Goal: Transaction & Acquisition: Download file/media

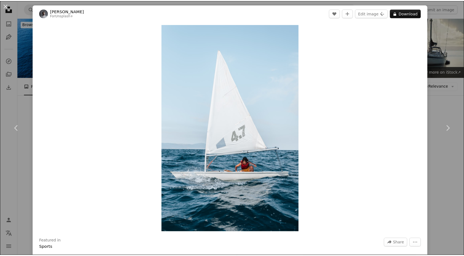
scroll to position [3, 0]
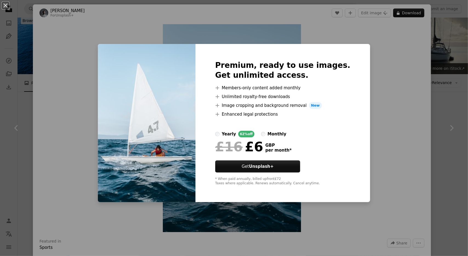
click at [463, 27] on div "An X shape Premium, ready to use images. Get unlimited access. A plus sign Memb…" at bounding box center [234, 128] width 468 height 256
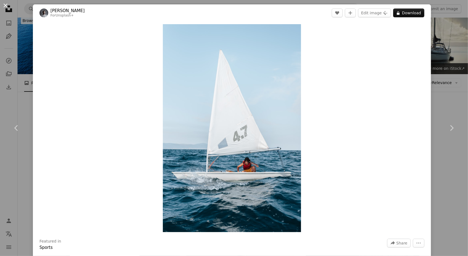
click at [4, 5] on button "An X shape" at bounding box center [5, 5] width 7 height 7
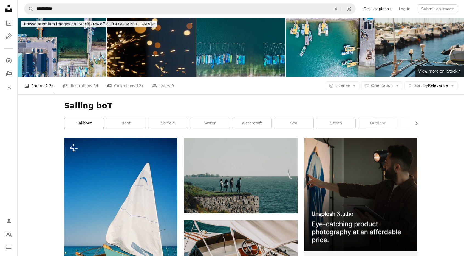
click at [85, 122] on link "sailboat" at bounding box center [83, 123] width 39 height 11
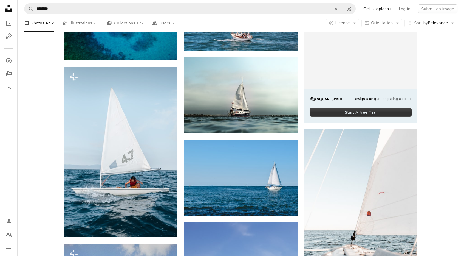
scroll to position [164, 0]
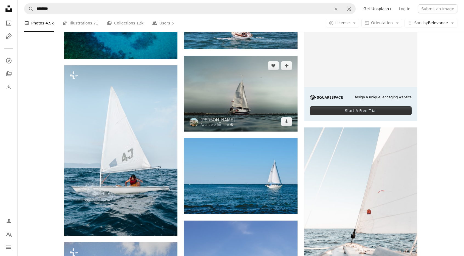
click at [239, 78] on img at bounding box center [240, 93] width 113 height 75
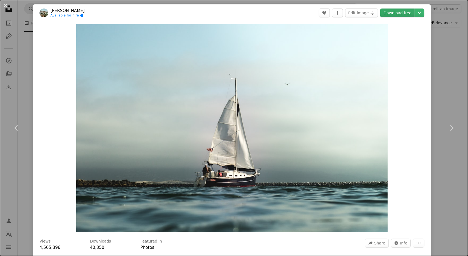
click at [402, 13] on link "Download free" at bounding box center [398, 13] width 35 height 9
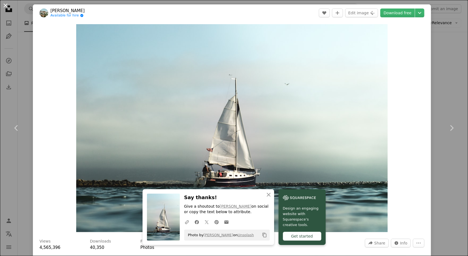
click at [6, 5] on button "An X shape" at bounding box center [5, 5] width 7 height 7
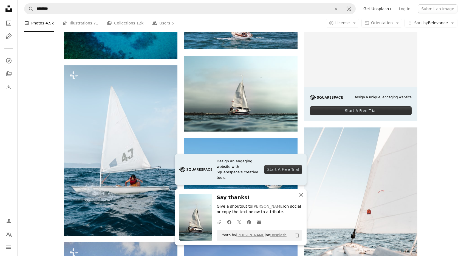
click at [302, 195] on icon "button" at bounding box center [301, 195] width 4 height 4
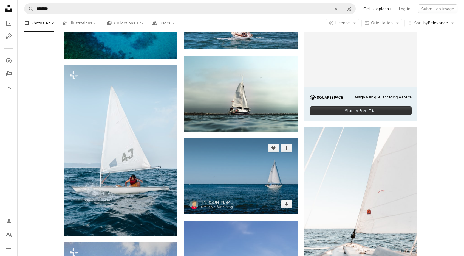
click at [270, 189] on img at bounding box center [240, 176] width 113 height 76
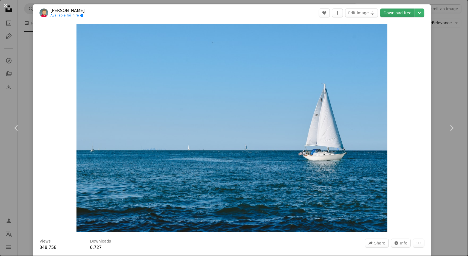
click at [397, 14] on link "Download free" at bounding box center [398, 13] width 35 height 9
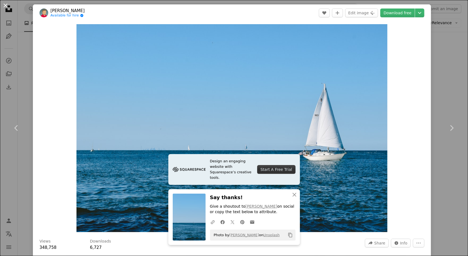
click at [6, 3] on button "An X shape" at bounding box center [5, 5] width 7 height 7
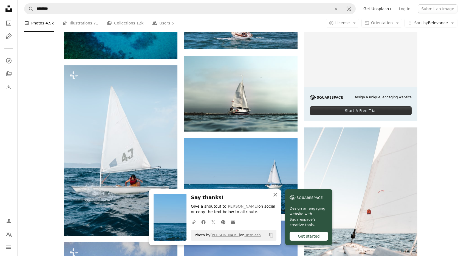
click at [276, 194] on icon "An X shape" at bounding box center [275, 194] width 7 height 7
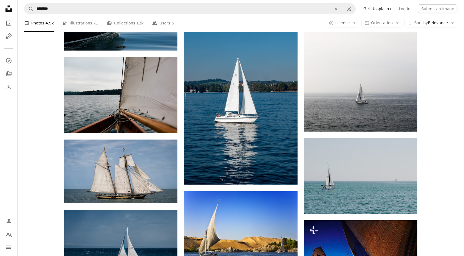
scroll to position [858, 0]
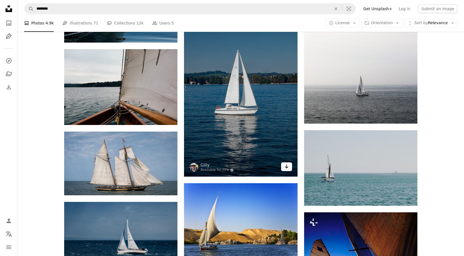
click at [290, 167] on link "Arrow pointing down" at bounding box center [286, 166] width 11 height 9
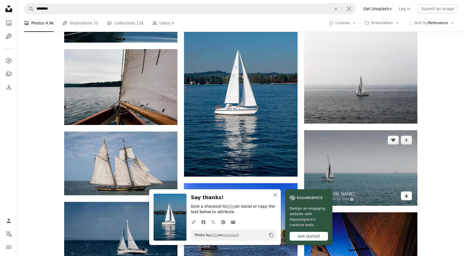
click at [409, 198] on link "Arrow pointing down" at bounding box center [406, 195] width 11 height 9
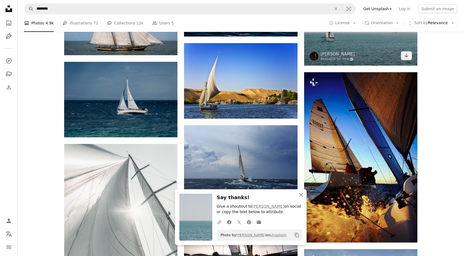
scroll to position [1008, 0]
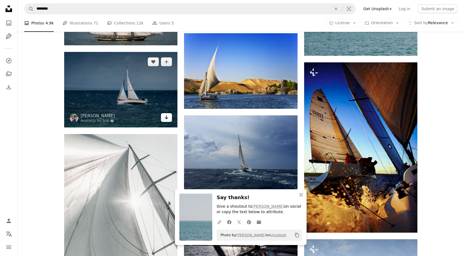
click at [167, 116] on icon "Download" at bounding box center [167, 117] width 4 height 4
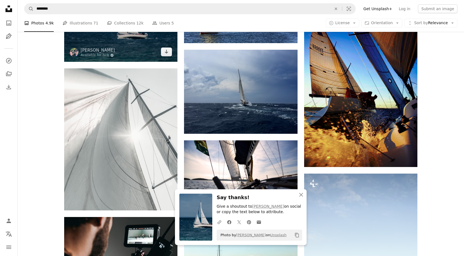
scroll to position [1104, 0]
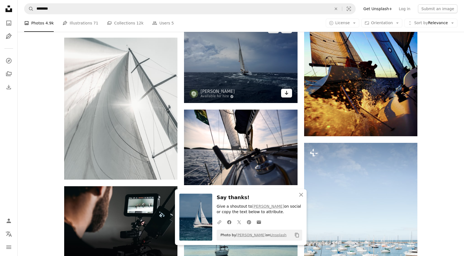
click at [289, 95] on link "Arrow pointing down" at bounding box center [286, 93] width 11 height 9
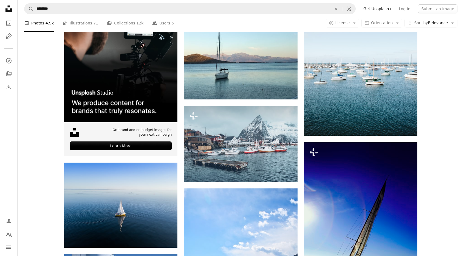
scroll to position [1323, 0]
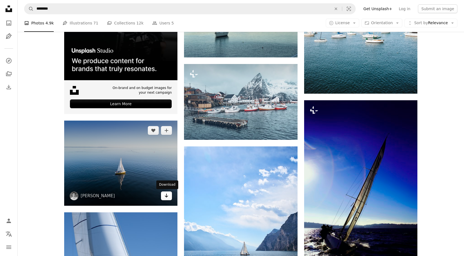
click at [163, 196] on link "Arrow pointing down" at bounding box center [166, 195] width 11 height 9
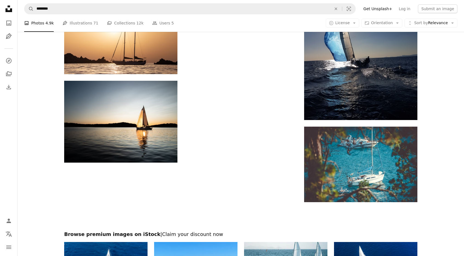
scroll to position [1710, 0]
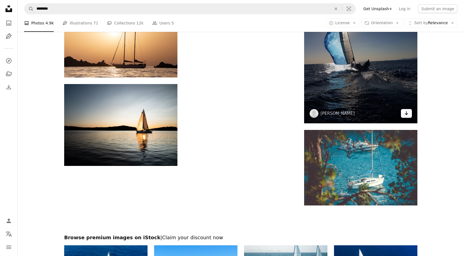
click at [407, 112] on icon "Download" at bounding box center [407, 113] width 4 height 4
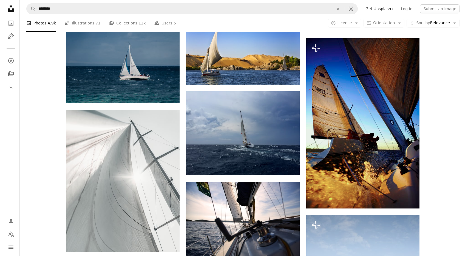
scroll to position [1030, 0]
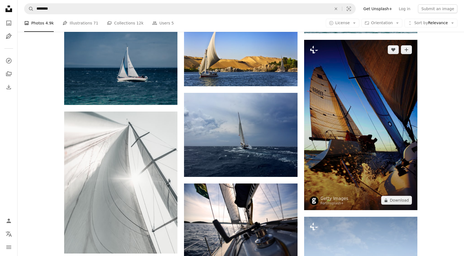
click at [366, 127] on img at bounding box center [360, 125] width 113 height 170
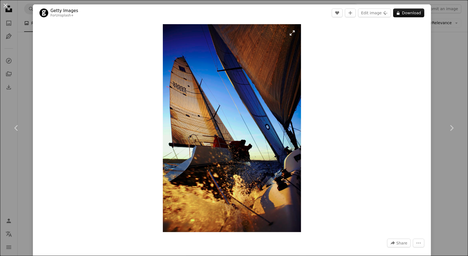
click at [226, 155] on img "Zoom in on this image" at bounding box center [232, 128] width 139 height 208
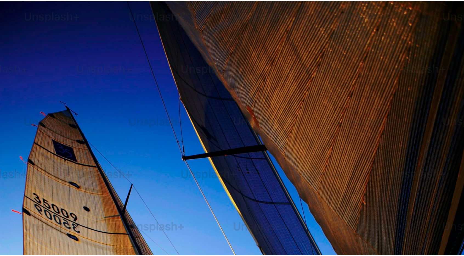
scroll to position [218, 0]
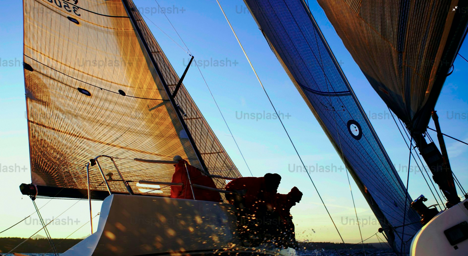
click at [243, 142] on img "Zoom out on this image" at bounding box center [234, 133] width 469 height 703
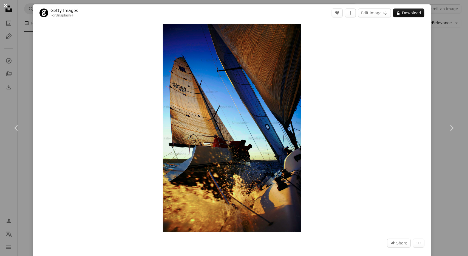
click at [4, 4] on button "An X shape" at bounding box center [5, 5] width 7 height 7
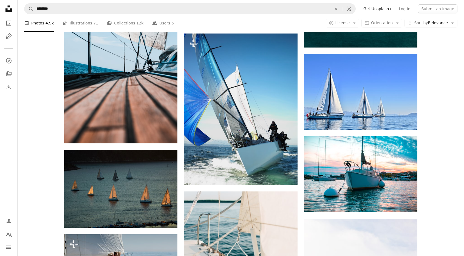
scroll to position [589, 0]
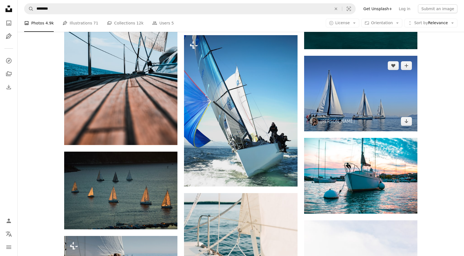
click at [384, 108] on img at bounding box center [360, 93] width 113 height 75
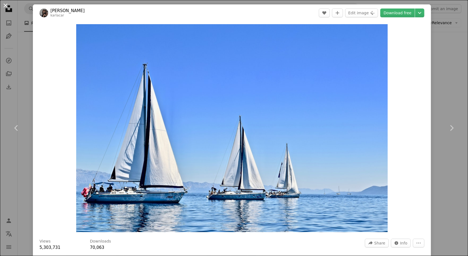
click at [7, 6] on button "An X shape" at bounding box center [5, 5] width 7 height 7
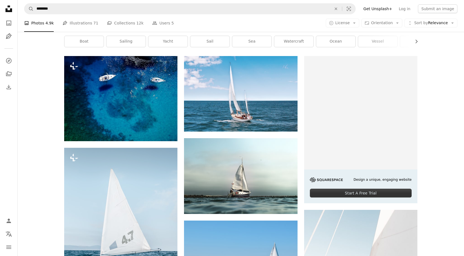
scroll to position [77, 0]
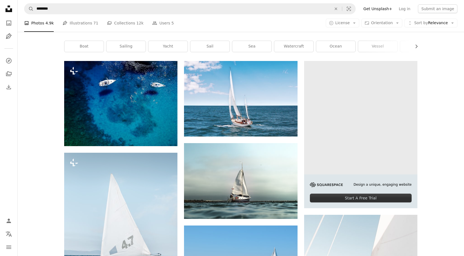
click at [328, 184] on img at bounding box center [326, 184] width 33 height 5
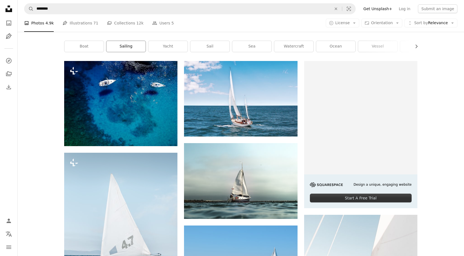
click at [127, 45] on link "sailing" at bounding box center [125, 46] width 39 height 11
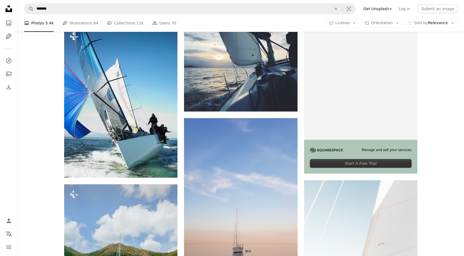
scroll to position [113, 0]
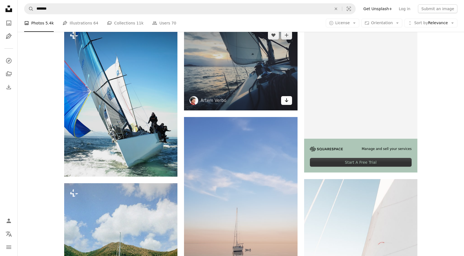
click at [286, 100] on icon "Arrow pointing down" at bounding box center [287, 100] width 4 height 7
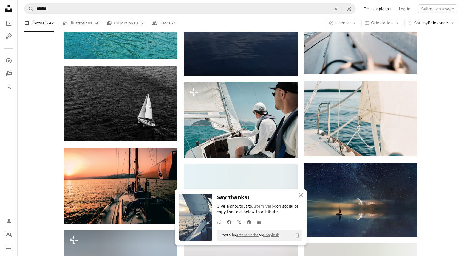
scroll to position [401, 0]
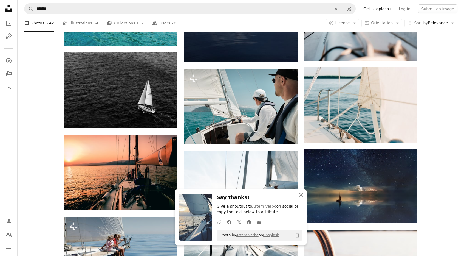
click at [303, 194] on icon "An X shape" at bounding box center [301, 194] width 7 height 7
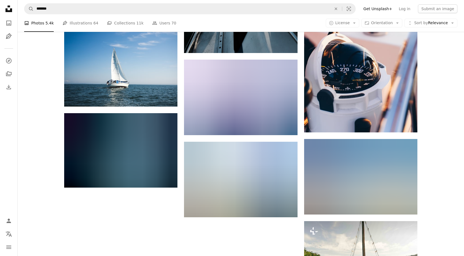
scroll to position [670, 0]
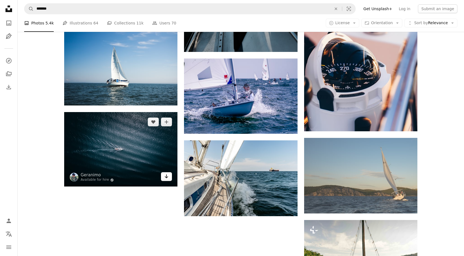
click at [168, 176] on icon "Download" at bounding box center [167, 176] width 4 height 4
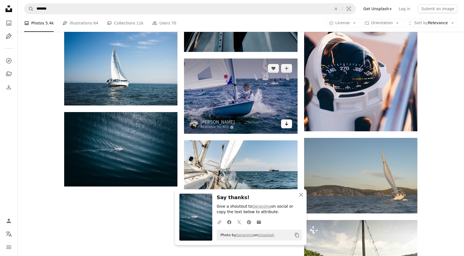
click at [290, 125] on link "Arrow pointing down" at bounding box center [286, 123] width 11 height 9
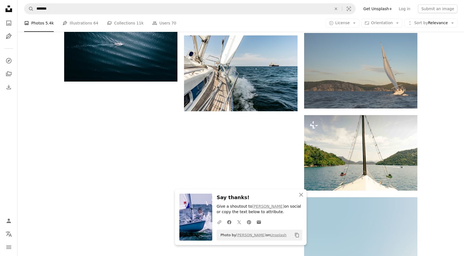
scroll to position [776, 0]
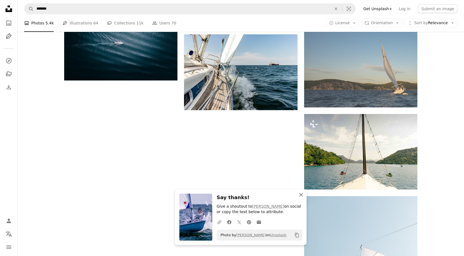
click at [301, 195] on icon "button" at bounding box center [301, 195] width 4 height 4
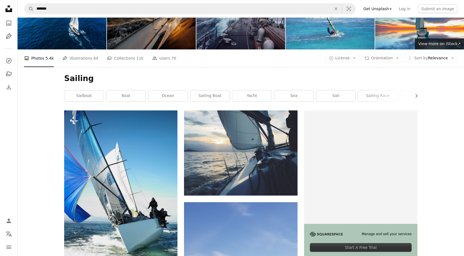
scroll to position [0, 0]
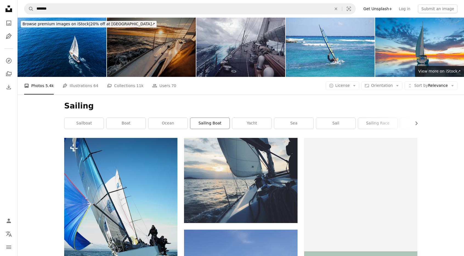
click at [212, 121] on link "sailing boat" at bounding box center [209, 123] width 39 height 11
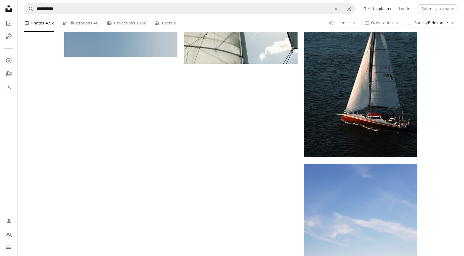
scroll to position [855, 0]
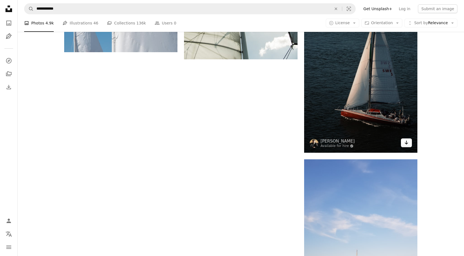
click at [409, 142] on icon "Arrow pointing down" at bounding box center [407, 142] width 4 height 7
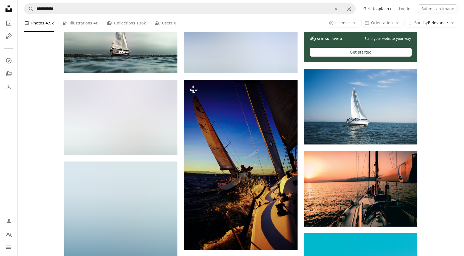
scroll to position [0, 0]
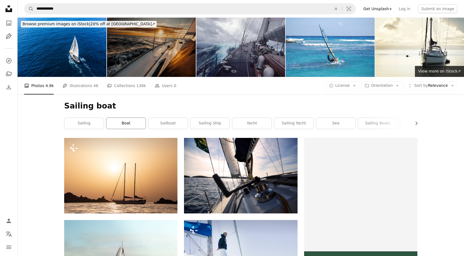
click at [131, 127] on link "boat" at bounding box center [125, 123] width 39 height 11
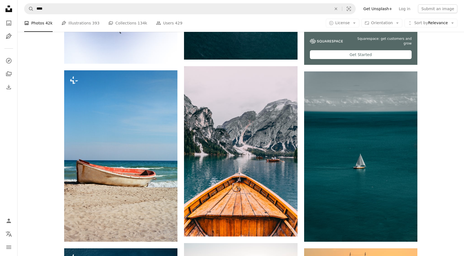
scroll to position [219, 0]
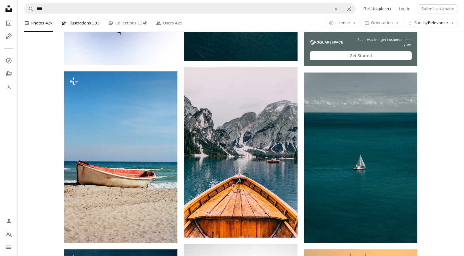
click at [82, 26] on link "Pen Tool Illustrations 393" at bounding box center [80, 23] width 38 height 18
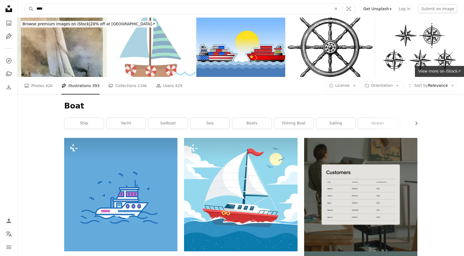
click at [94, 9] on input "****" at bounding box center [182, 9] width 296 height 10
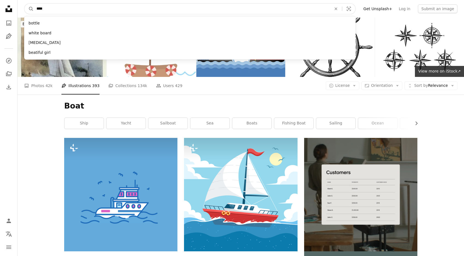
click at [94, 9] on input "****" at bounding box center [182, 9] width 296 height 10
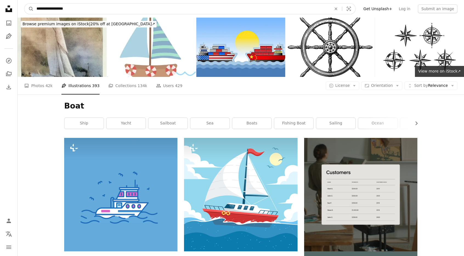
type input "**********"
click button "A magnifying glass" at bounding box center [28, 9] width 9 height 10
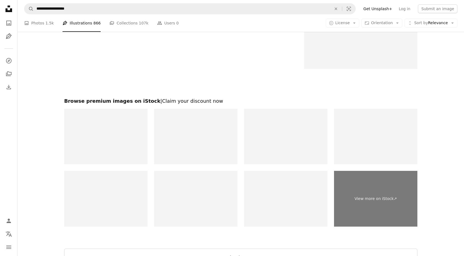
scroll to position [1038, 0]
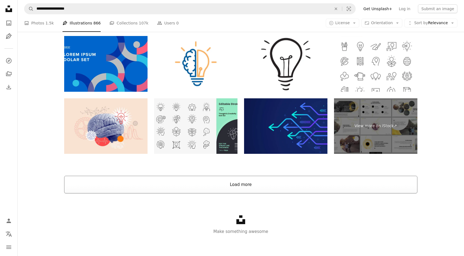
click at [246, 180] on button "Load more" at bounding box center [240, 185] width 353 height 18
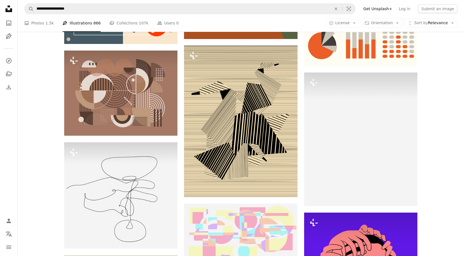
scroll to position [0, 0]
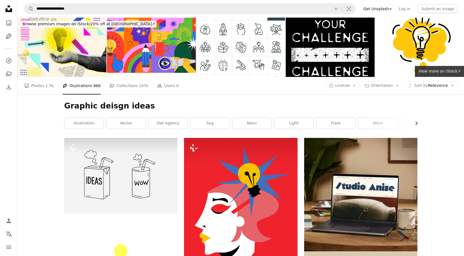
click at [416, 123] on icon "Chevron right" at bounding box center [416, 122] width 5 height 5
click at [416, 123] on link "sign" at bounding box center [397, 123] width 39 height 11
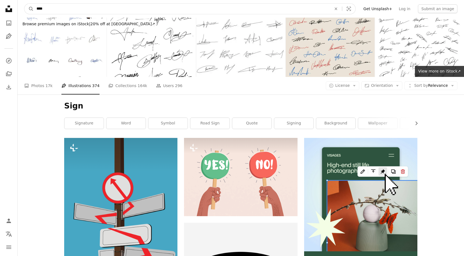
click at [69, 8] on input "****" at bounding box center [182, 9] width 296 height 10
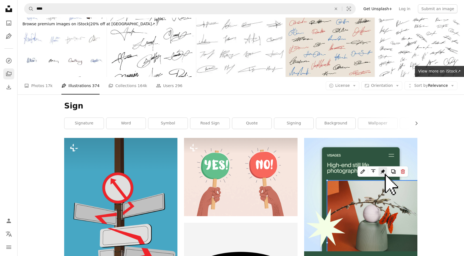
click at [10, 72] on icon "Collections" at bounding box center [8, 73] width 5 height 5
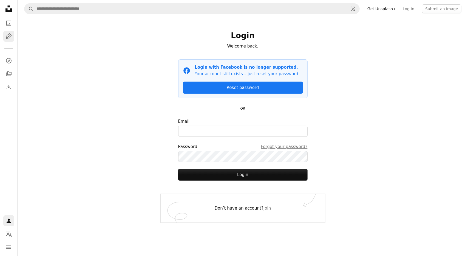
click at [10, 35] on icon "Pen Tool" at bounding box center [8, 36] width 7 height 7
